Goal: Find contact information: Obtain details needed to contact an individual or organization

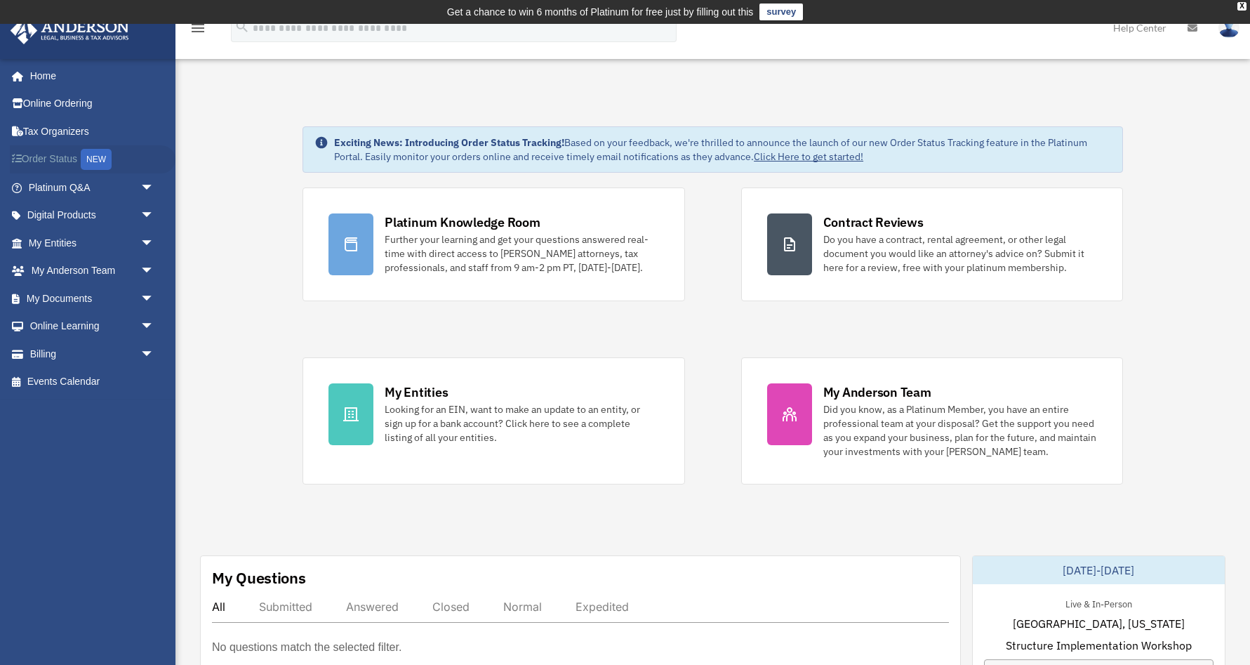
click at [53, 154] on link "Order Status NEW" at bounding box center [93, 159] width 166 height 29
click at [145, 291] on span "arrow_drop_down" at bounding box center [154, 298] width 28 height 29
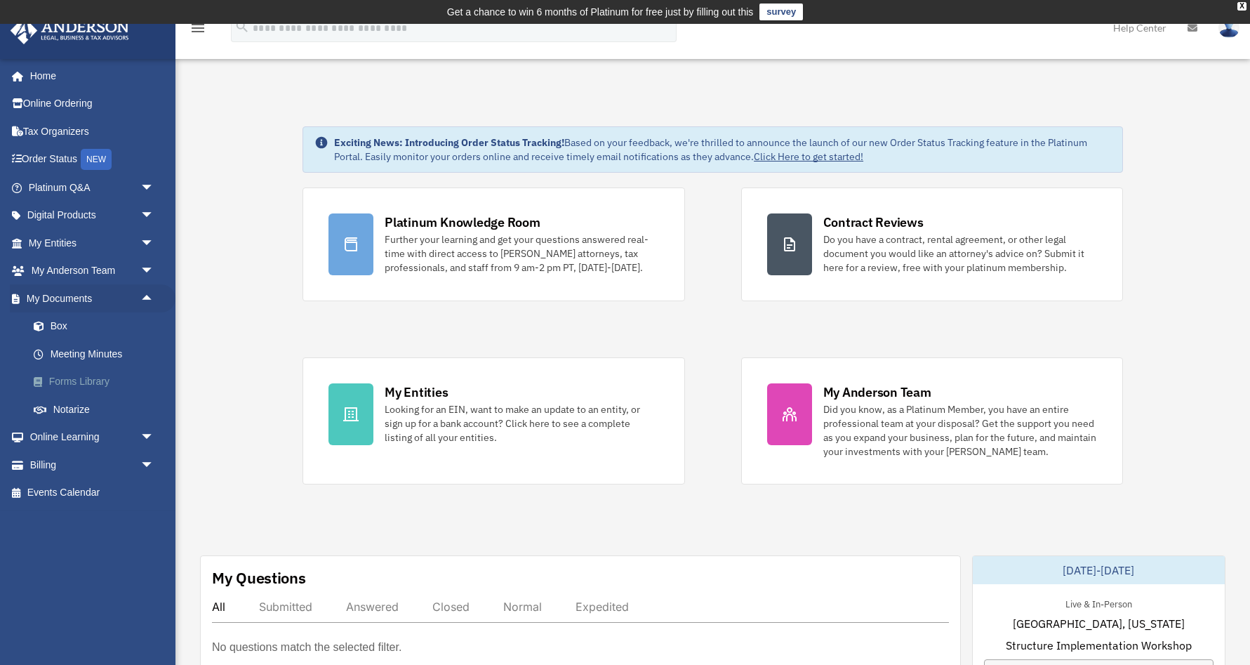
click at [67, 375] on link "Forms Library" at bounding box center [98, 382] width 156 height 28
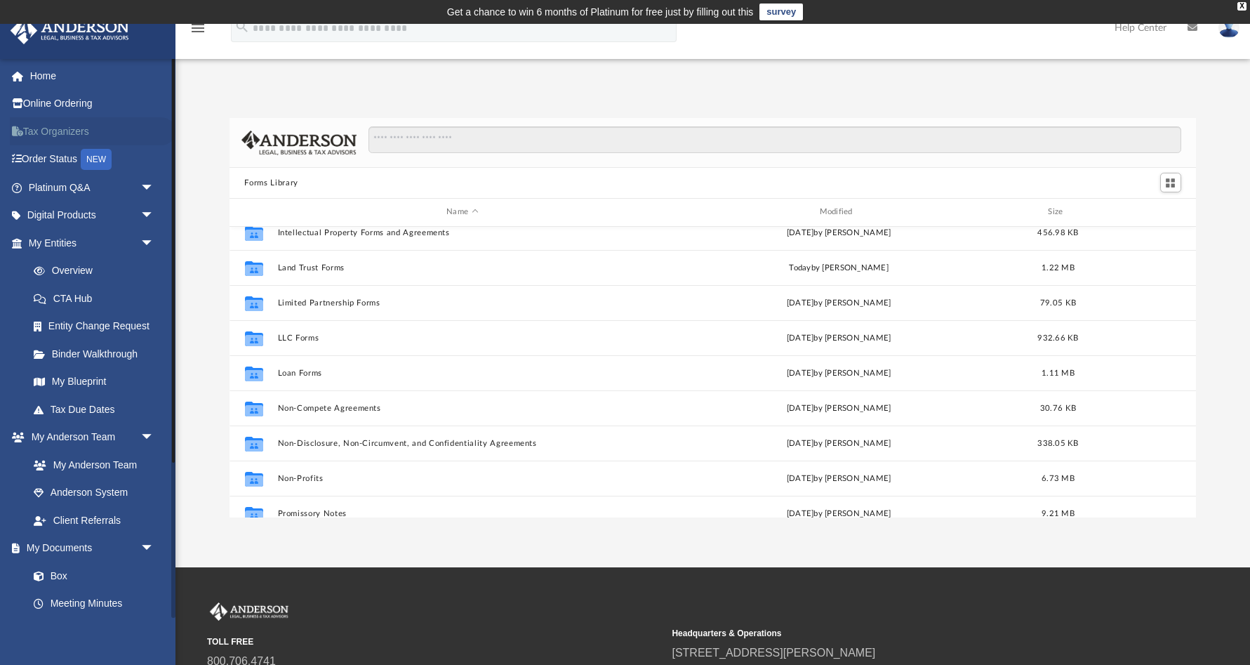
click at [75, 121] on link "Tax Organizers" at bounding box center [93, 131] width 166 height 28
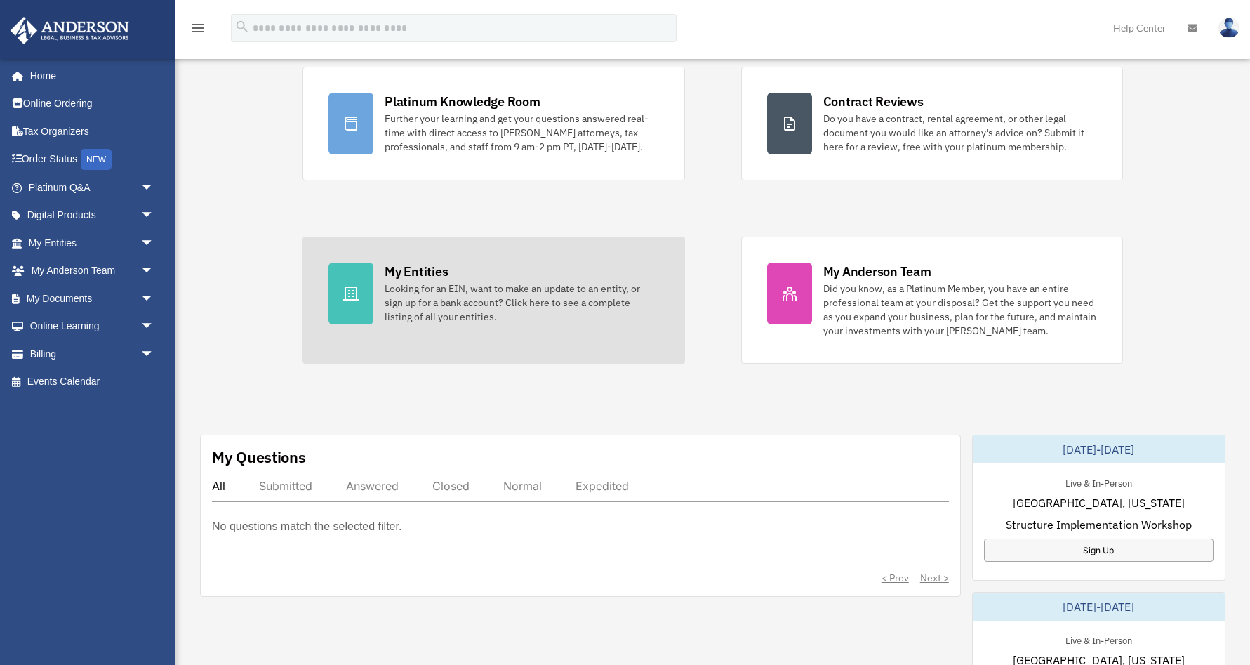
scroll to position [121, 0]
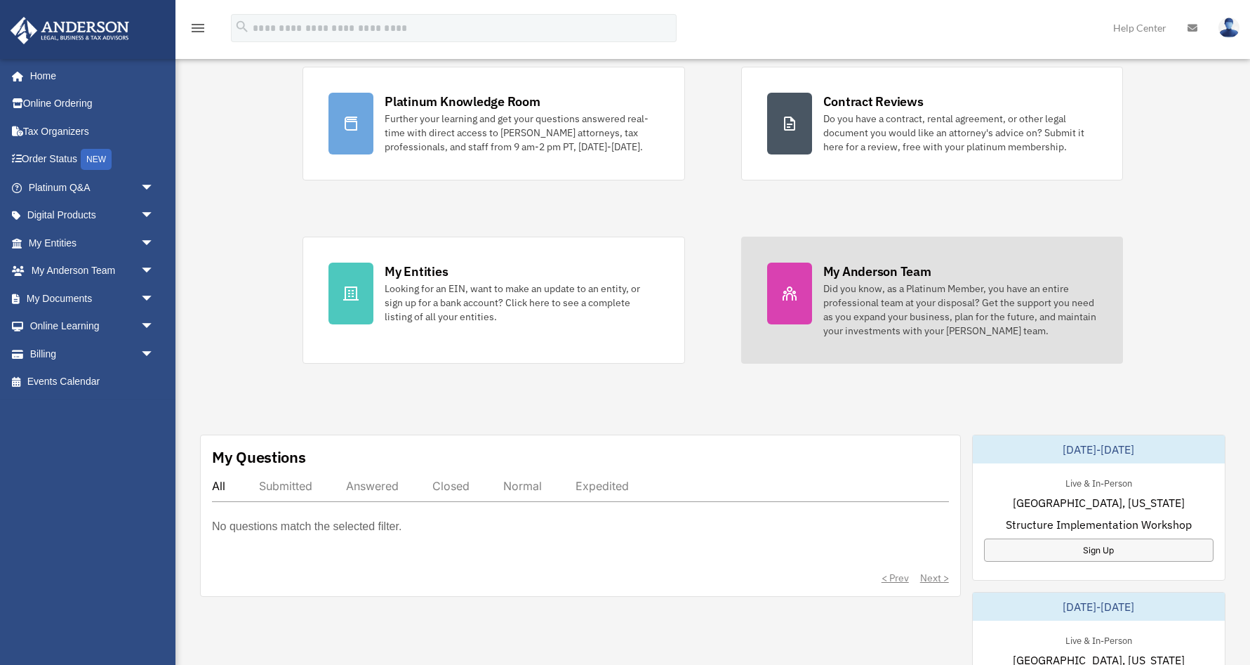
click at [786, 287] on icon at bounding box center [789, 293] width 17 height 17
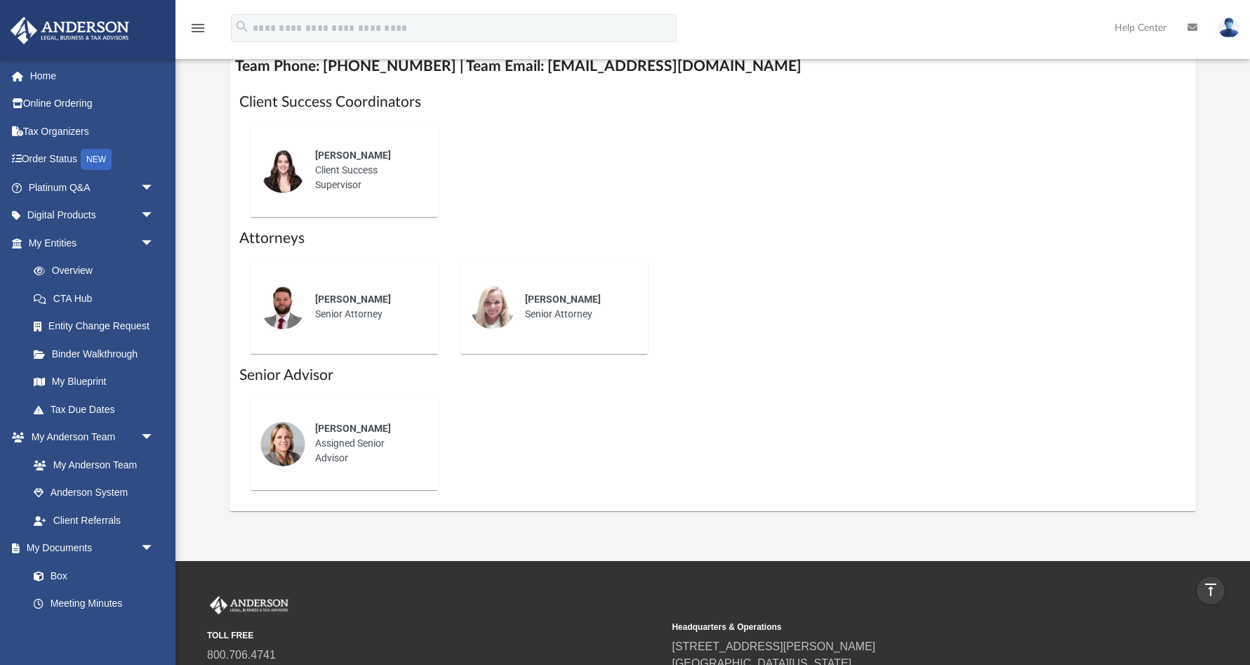
scroll to position [584, 0]
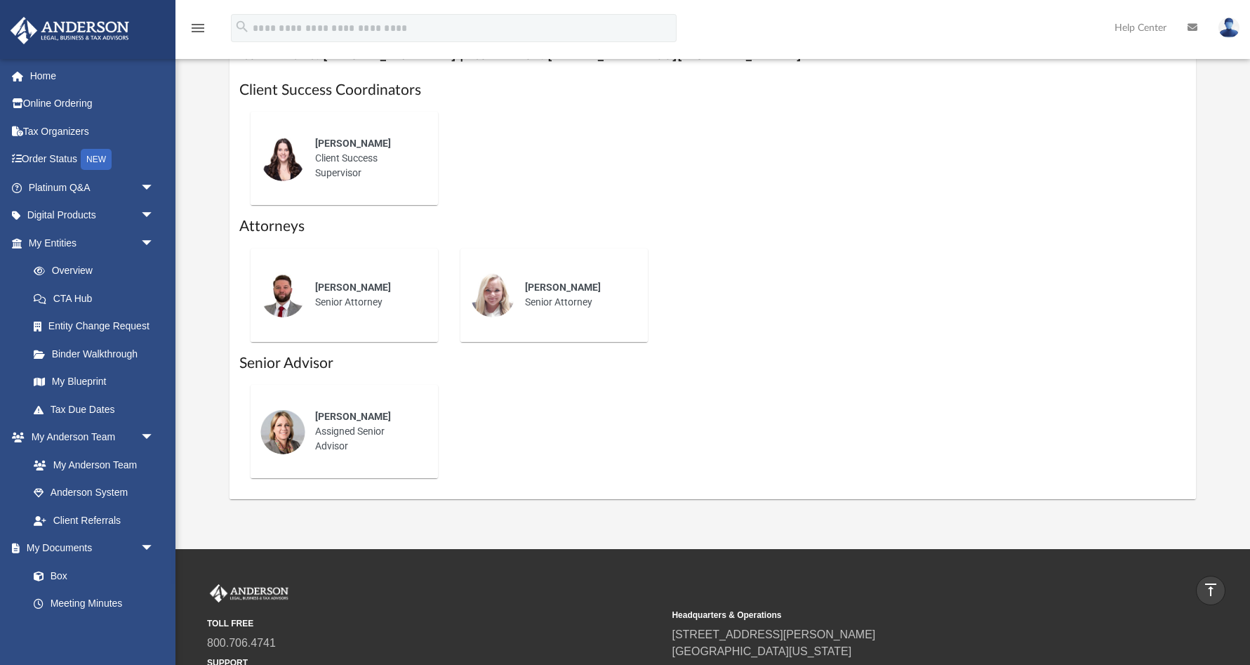
click at [338, 284] on span "Chris Wade" at bounding box center [353, 286] width 76 height 11
click at [346, 151] on div "Jennie Wilson Client Success Supervisor" at bounding box center [366, 158] width 123 height 64
click at [338, 131] on div "Jennie Wilson Client Success Supervisor" at bounding box center [366, 158] width 123 height 64
click at [562, 295] on div "Lauren Robins Senior Attorney" at bounding box center [576, 294] width 123 height 49
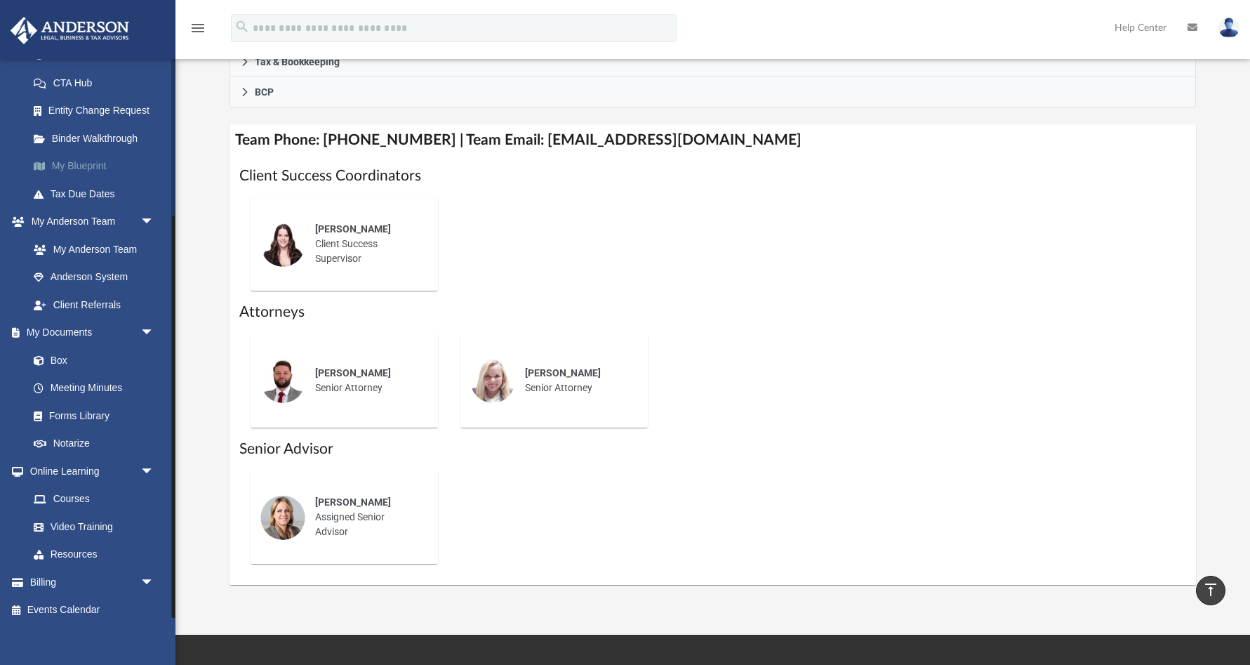
scroll to position [215, 0]
click at [74, 598] on link "Events Calendar" at bounding box center [93, 611] width 166 height 28
click at [80, 604] on link "Events Calendar" at bounding box center [93, 611] width 166 height 28
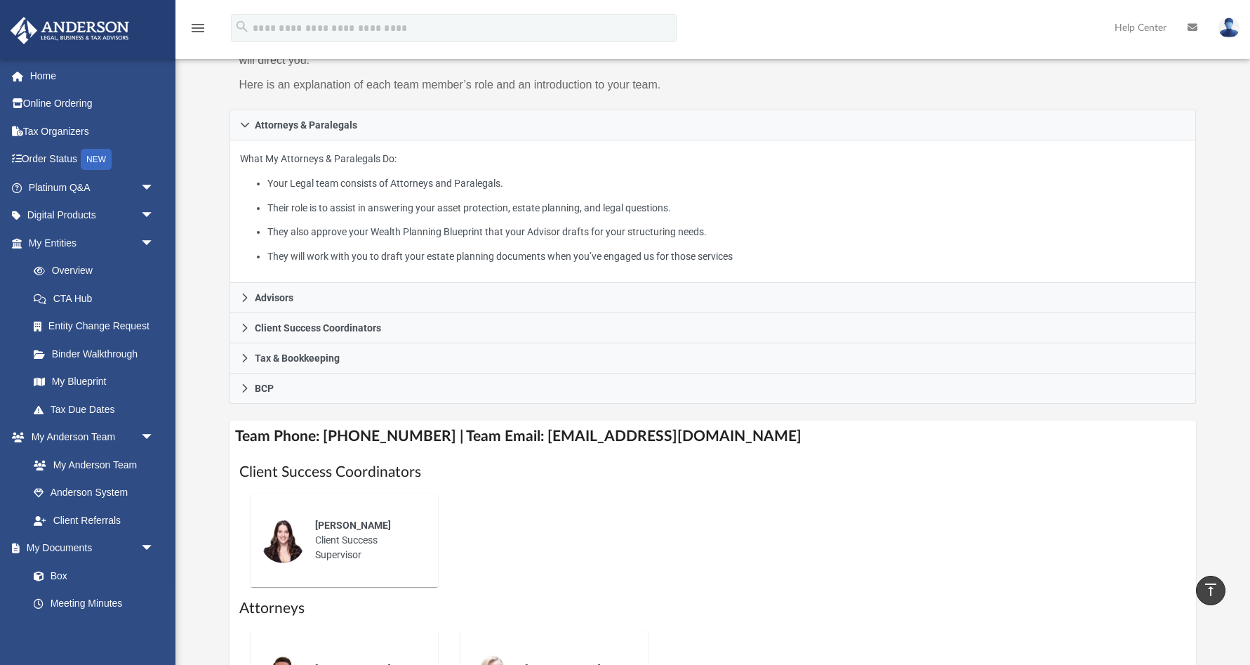
scroll to position [251, 0]
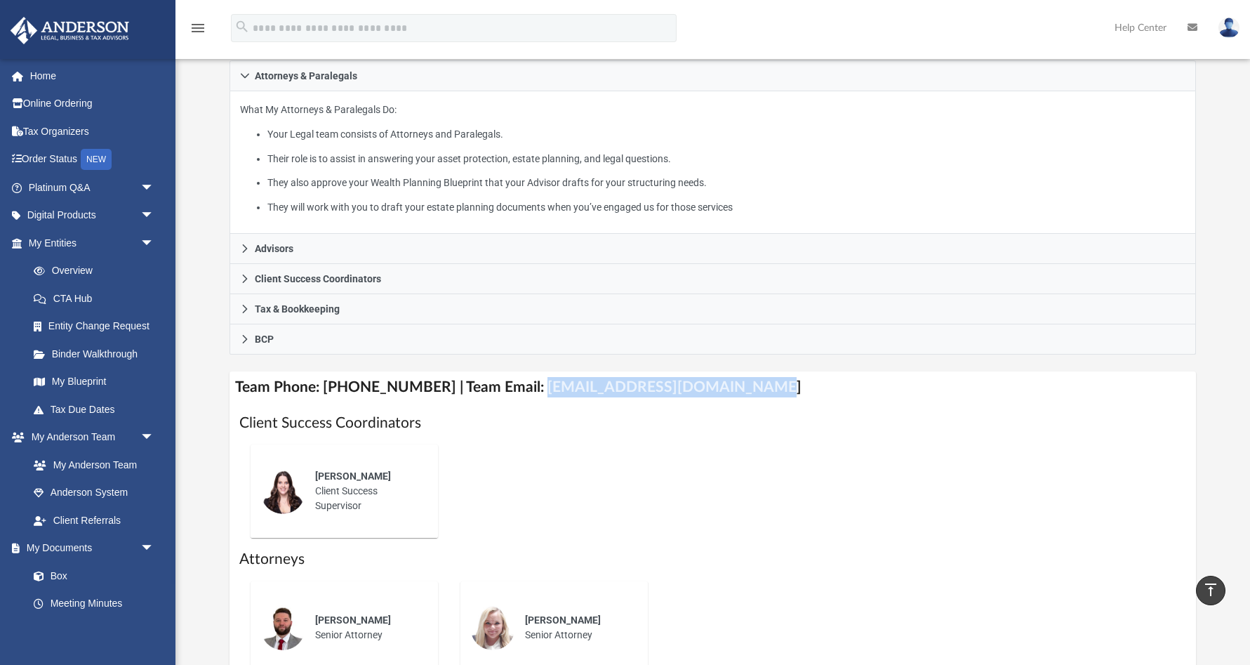
drag, startPoint x: 518, startPoint y: 385, endPoint x: 728, endPoint y: 382, distance: 210.6
click at [730, 382] on h4 "Team Phone: [PHONE_NUMBER] | Team Email: [EMAIL_ADDRESS][DOMAIN_NAME]" at bounding box center [712, 387] width 967 height 32
copy h4 "[EMAIL_ADDRESS][DOMAIN_NAME]"
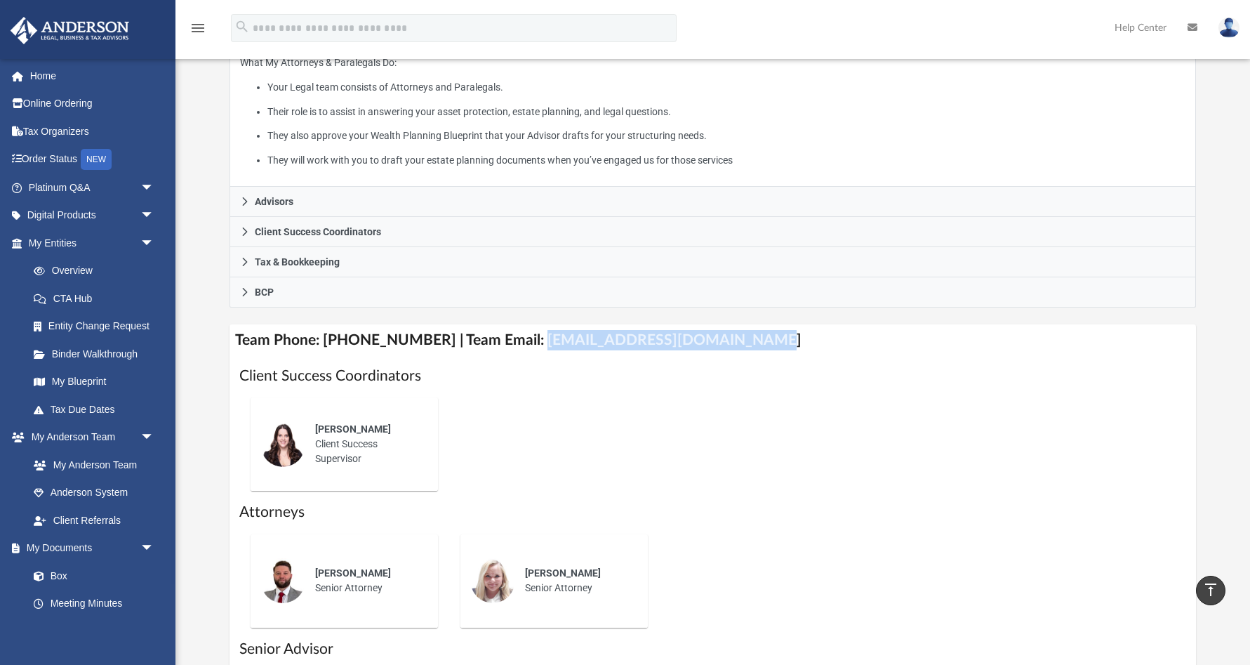
scroll to position [291, 0]
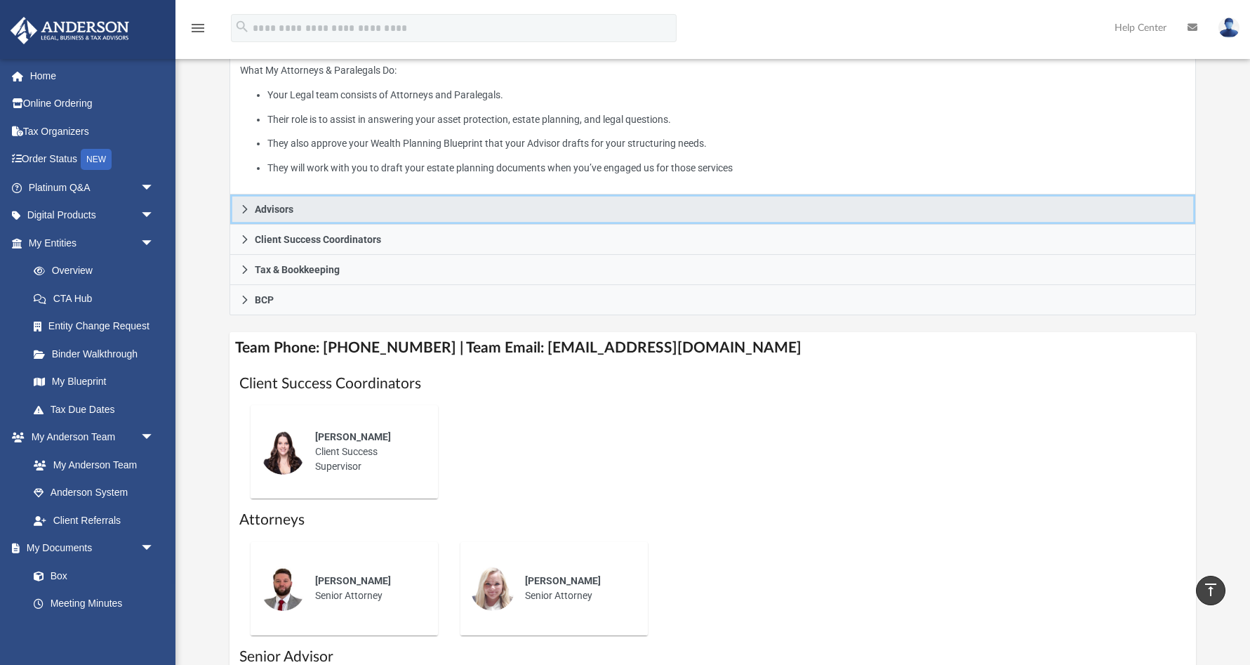
click at [251, 207] on link "Advisors" at bounding box center [712, 209] width 967 height 30
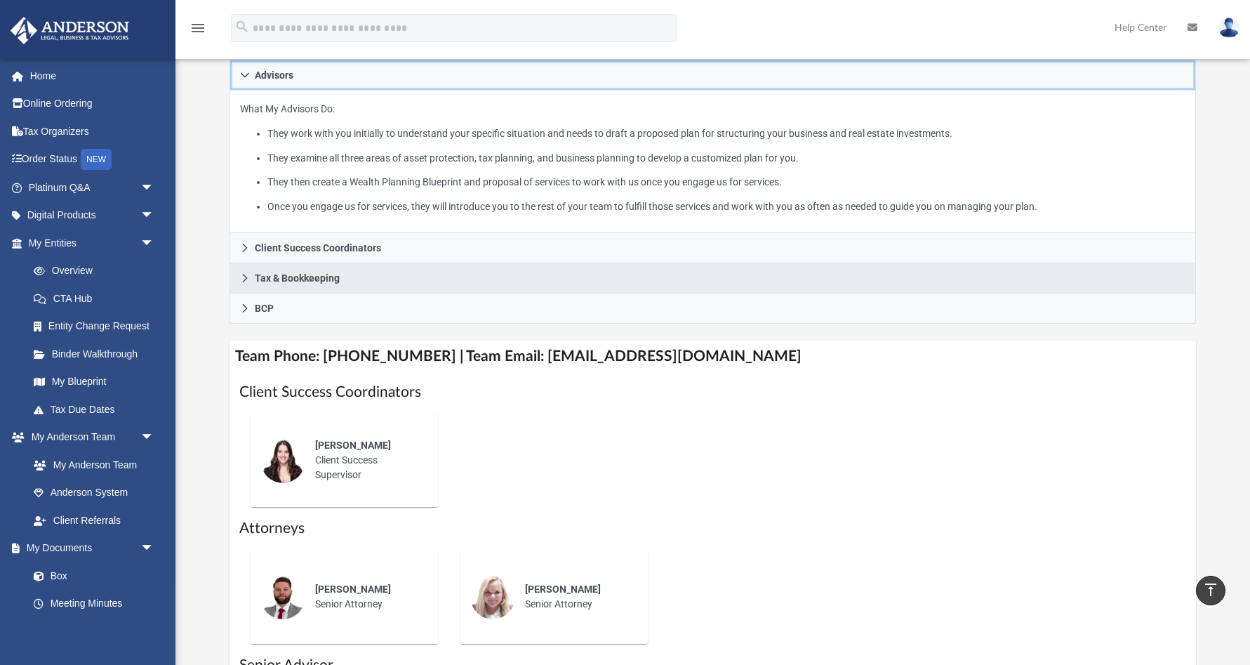
scroll to position [279, 0]
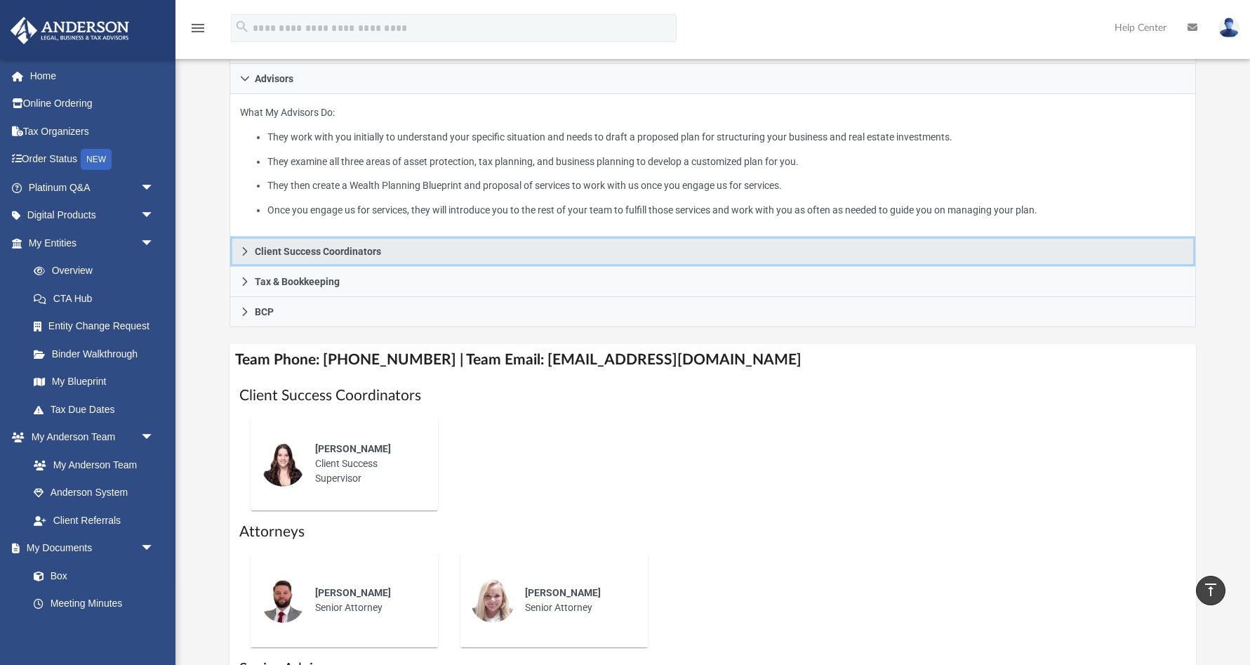
click at [247, 246] on icon at bounding box center [245, 251] width 10 height 10
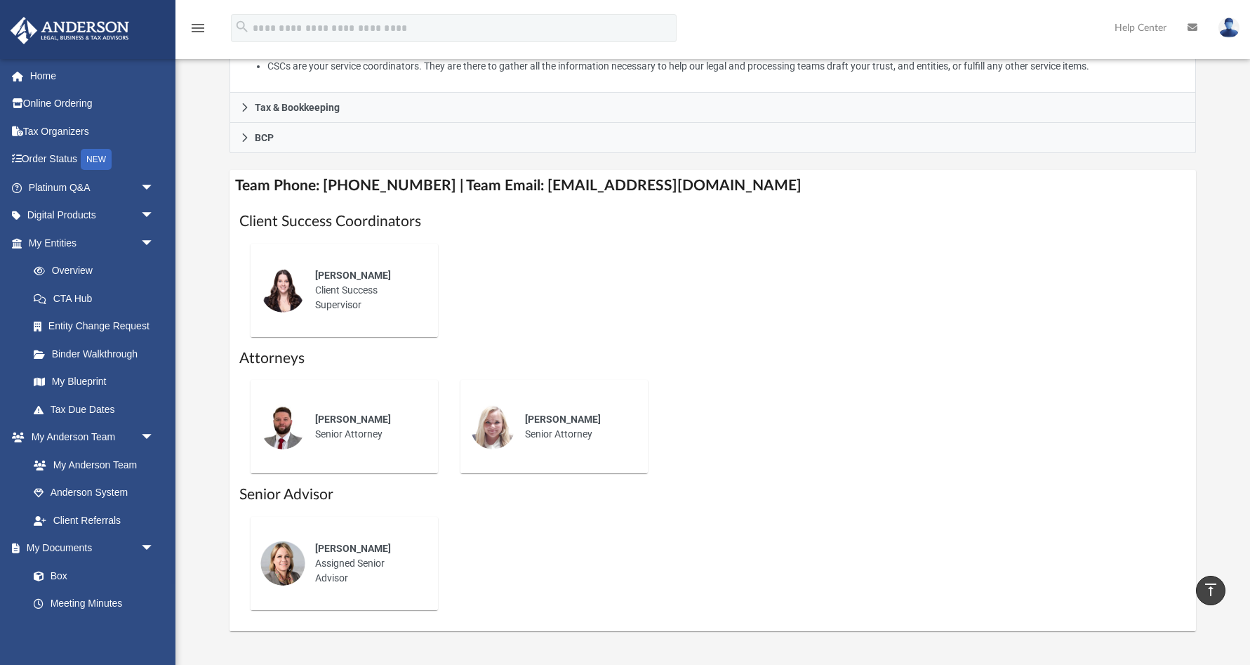
scroll to position [381, 0]
